Goal: Task Accomplishment & Management: Use online tool/utility

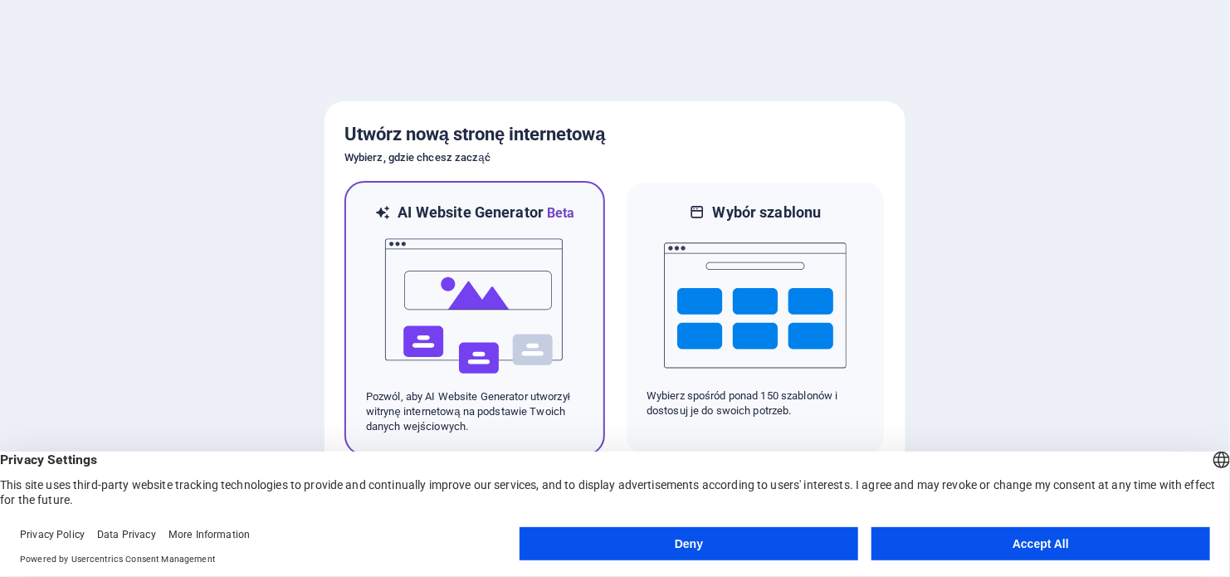
click at [525, 282] on img at bounding box center [475, 306] width 183 height 166
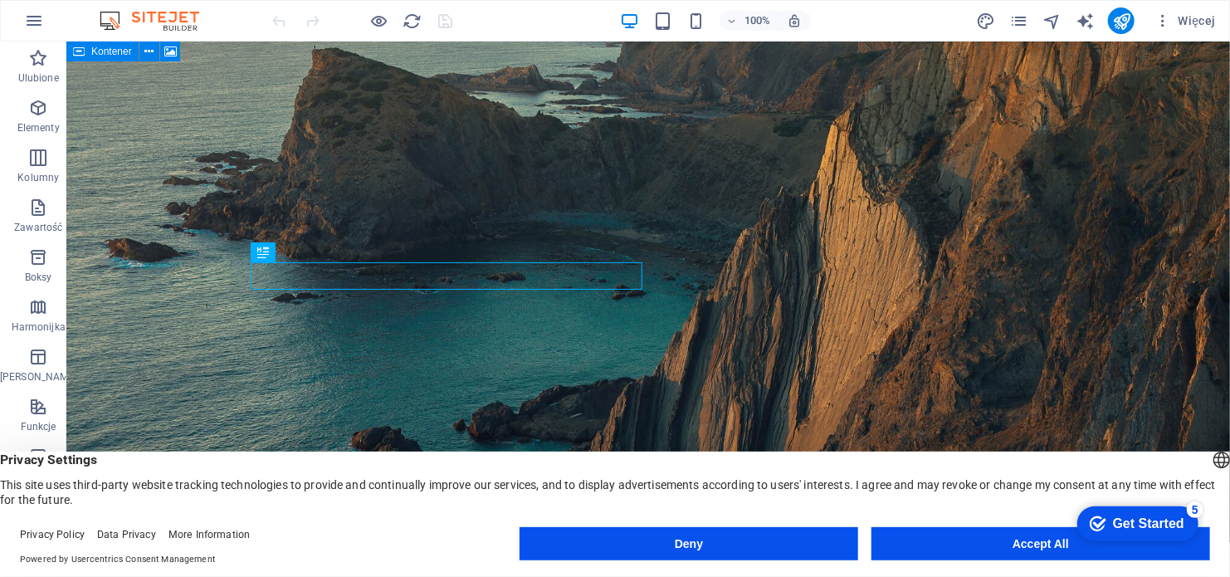
click at [1022, 541] on button "Accept All" at bounding box center [1041, 543] width 339 height 33
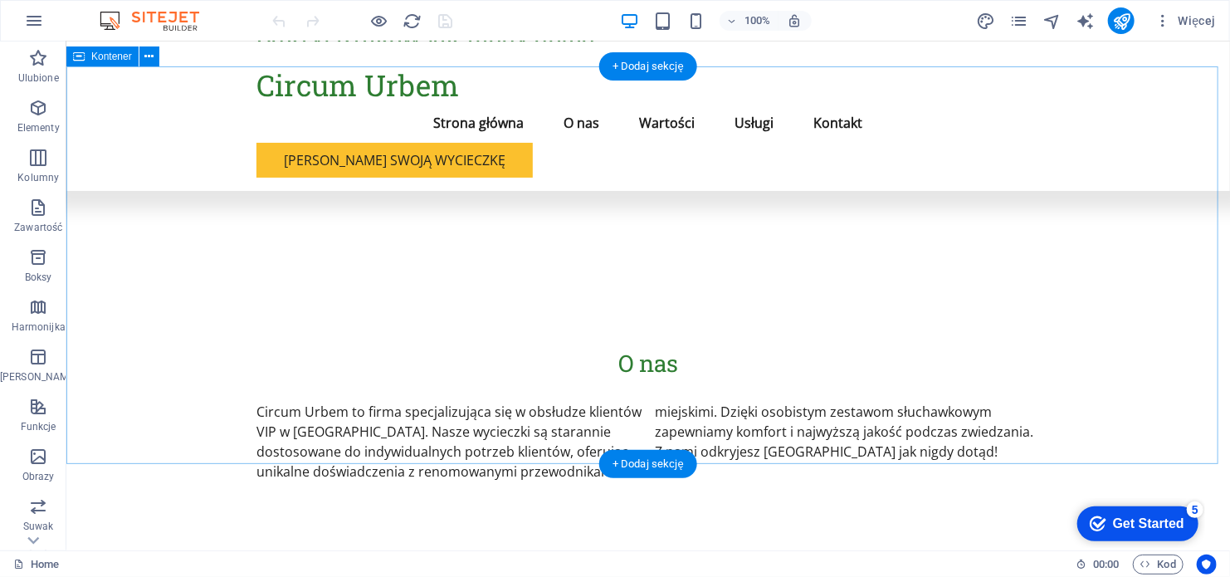
scroll to position [743, 0]
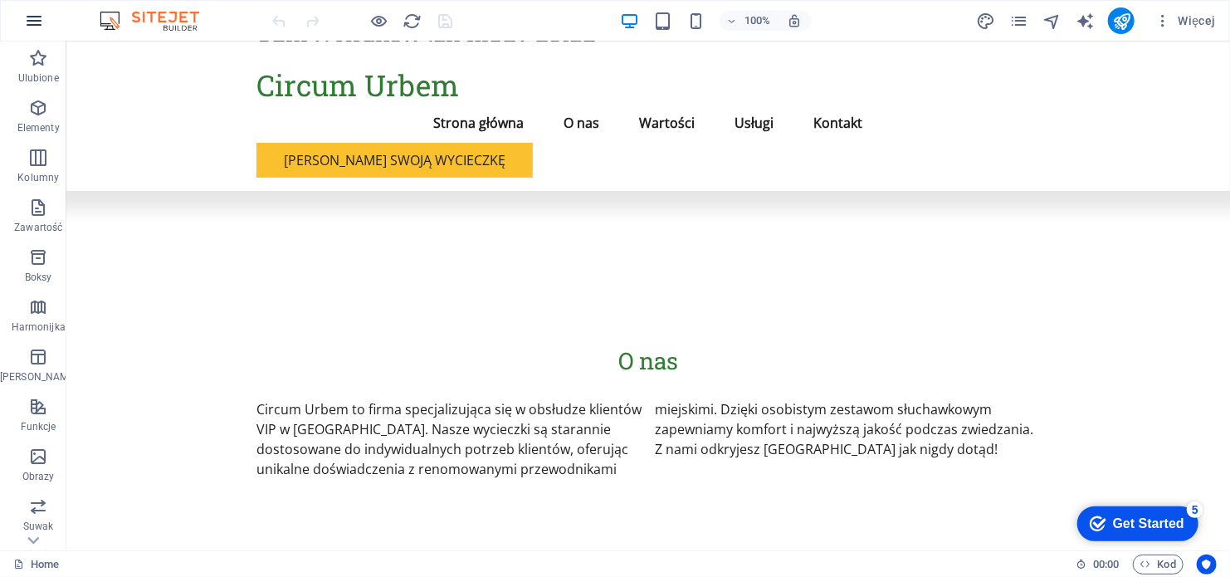
click at [34, 23] on icon "button" at bounding box center [34, 21] width 20 height 20
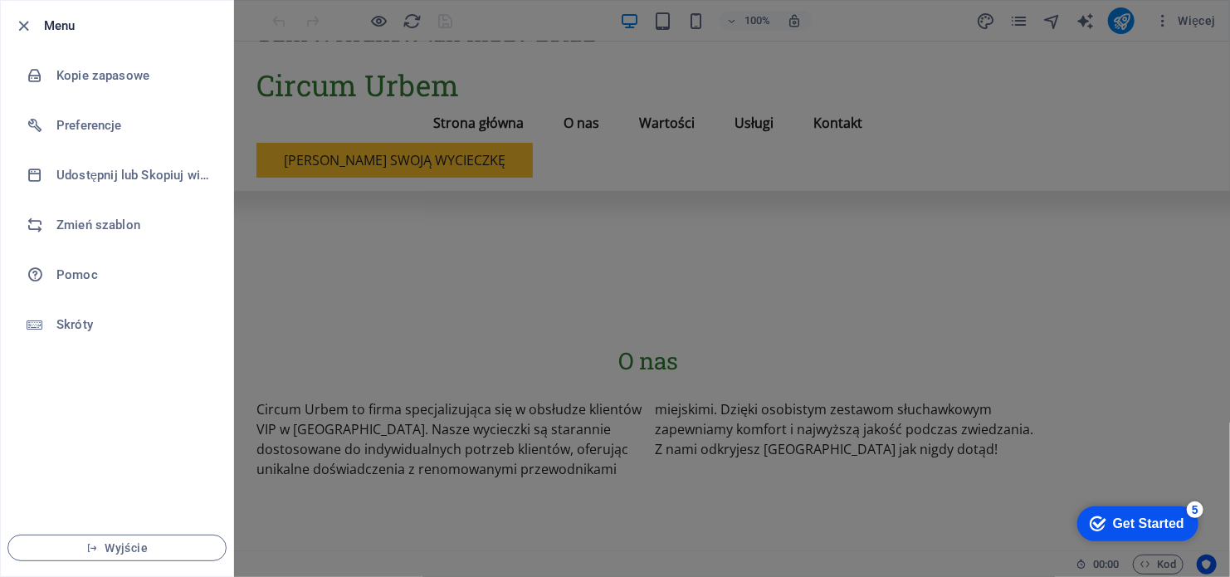
click at [443, 196] on div at bounding box center [615, 288] width 1230 height 577
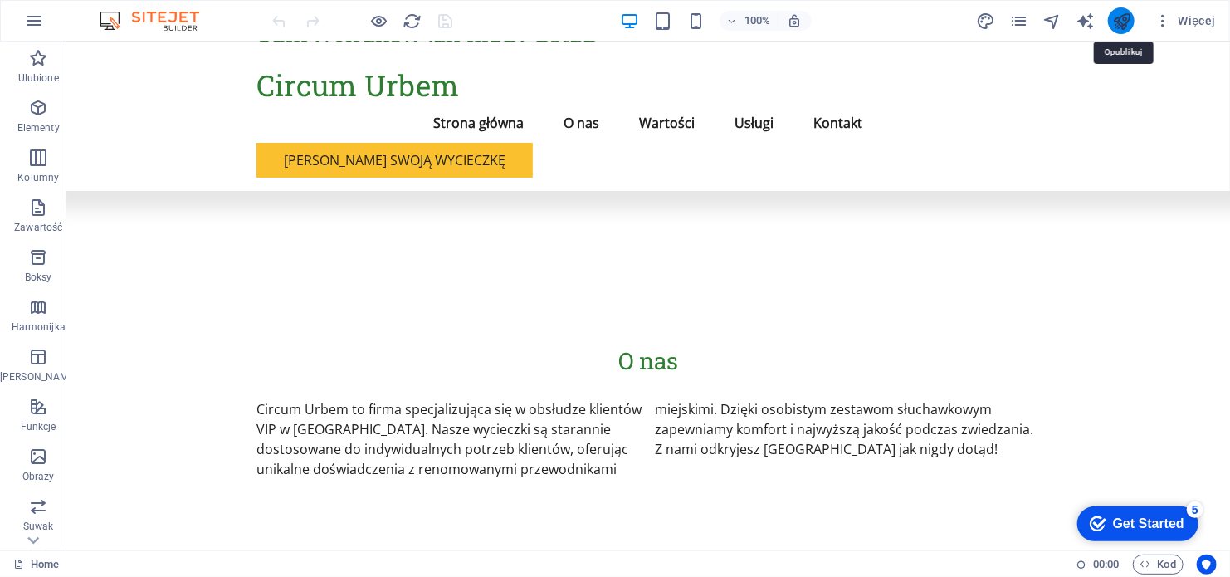
click at [1117, 24] on icon "publish" at bounding box center [1121, 21] width 19 height 19
